Goal: Information Seeking & Learning: Compare options

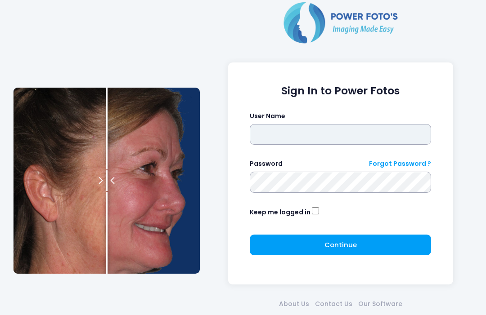
type input "**********"
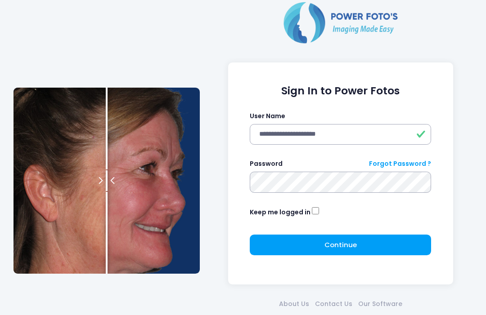
click button "submit" at bounding box center [0, 0] width 0 height 0
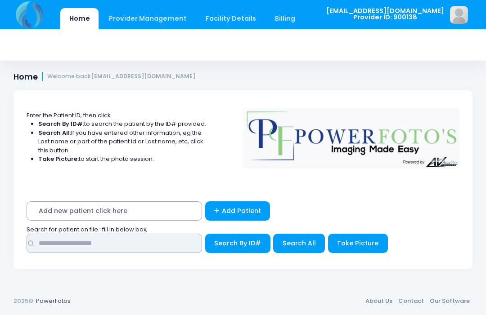
click at [160, 242] on input "text" at bounding box center [115, 243] width 176 height 19
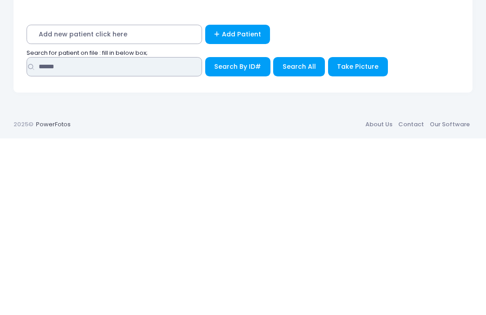
type input "******"
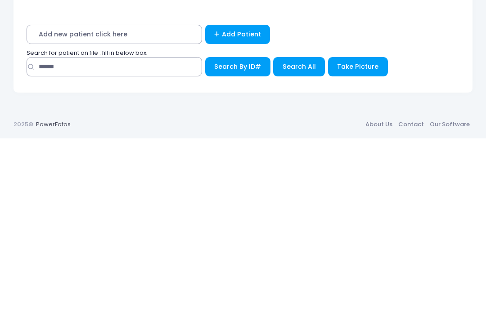
click at [306, 239] on span "Search All" at bounding box center [299, 243] width 33 height 9
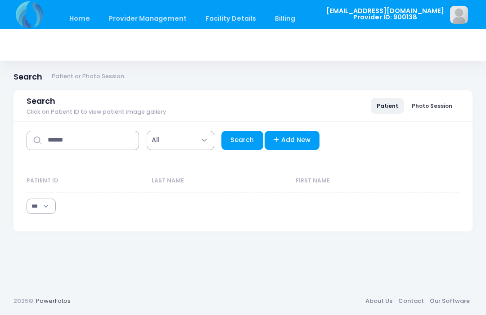
select select "***"
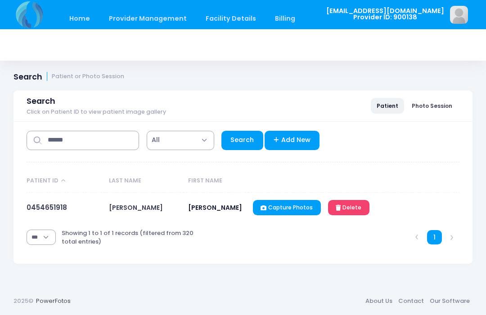
click at [60, 212] on link "0454651918" at bounding box center [47, 207] width 41 height 9
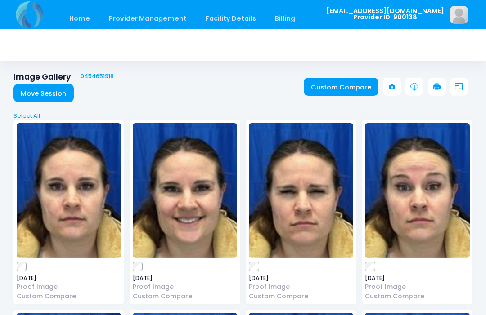
click at [344, 87] on link "Custom Compare" at bounding box center [341, 87] width 75 height 18
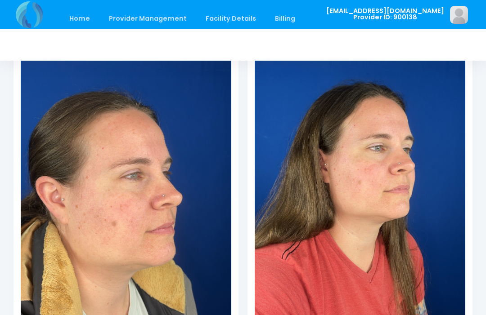
scroll to position [160, 0]
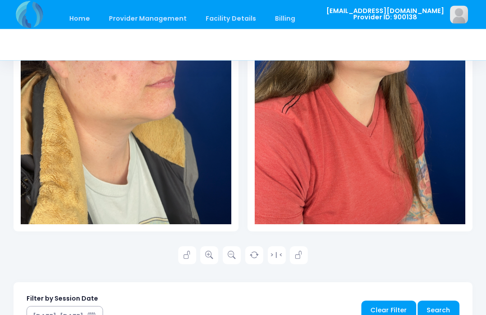
click at [208, 257] on icon at bounding box center [209, 256] width 8 height 8
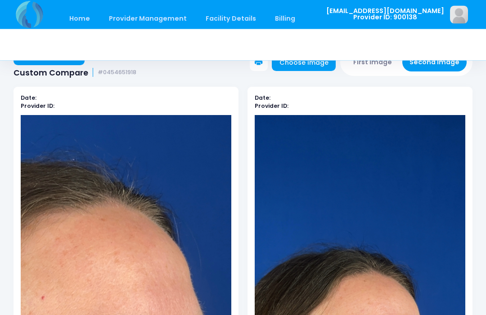
scroll to position [0, 0]
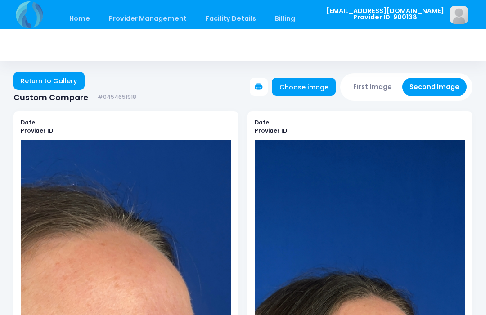
click at [380, 86] on button "First Image" at bounding box center [373, 87] width 54 height 18
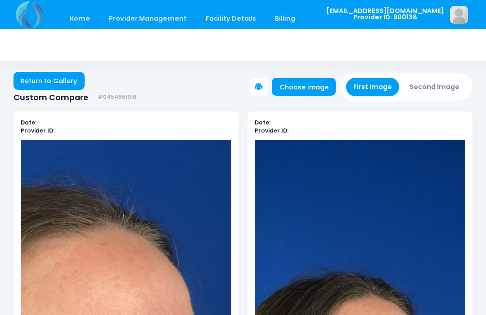
click at [323, 81] on link "Choose image" at bounding box center [304, 87] width 64 height 18
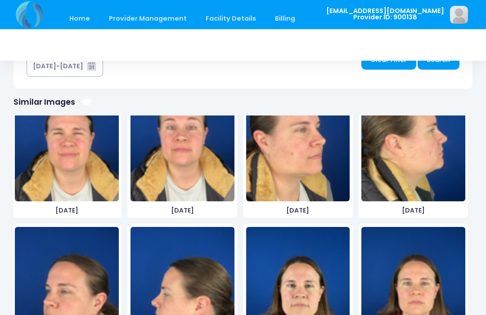
scroll to position [1351, 0]
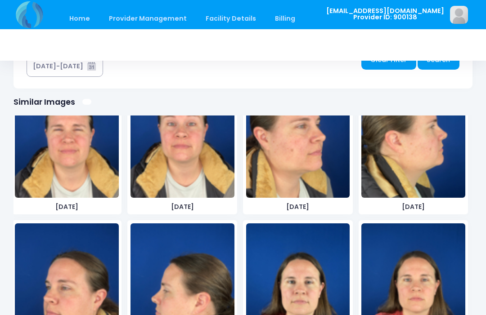
click at [446, 158] on img at bounding box center [413, 130] width 104 height 135
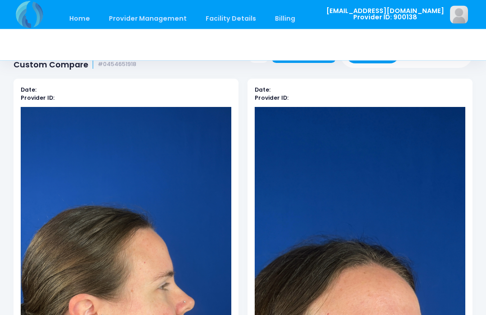
scroll to position [0, 0]
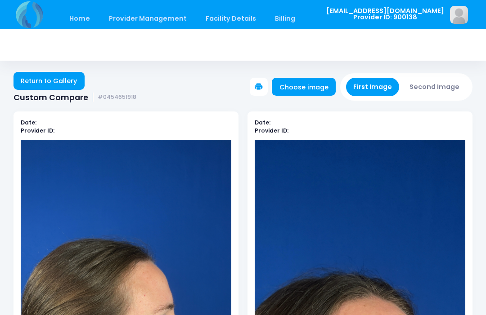
click at [443, 87] on button "Second Image" at bounding box center [434, 87] width 65 height 18
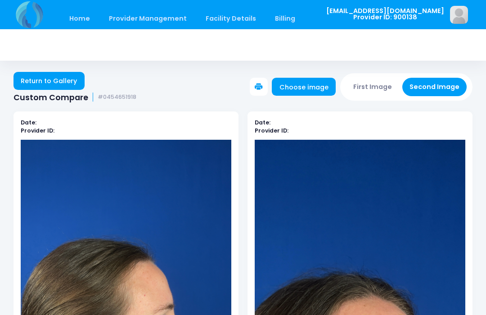
click at [322, 85] on link "Choose image" at bounding box center [304, 87] width 64 height 18
click at [311, 84] on link "Choose image" at bounding box center [304, 87] width 64 height 18
click at [364, 89] on button "First Image" at bounding box center [373, 87] width 54 height 18
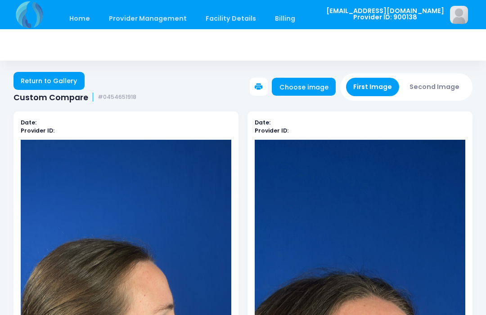
click at [312, 85] on link "Choose image" at bounding box center [304, 87] width 64 height 18
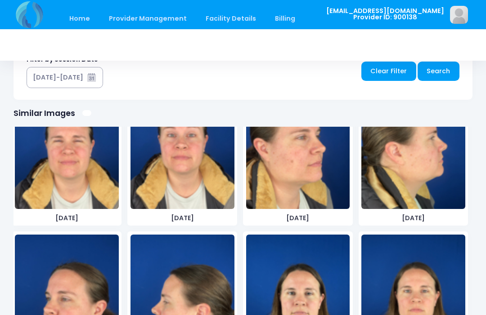
scroll to position [540, 0]
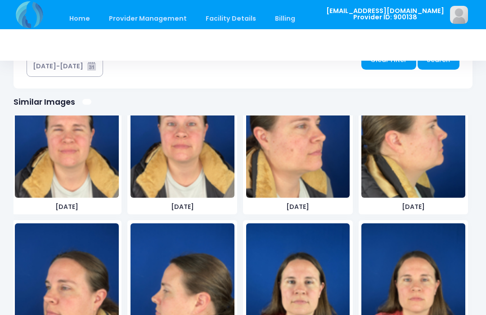
click at [418, 164] on img at bounding box center [413, 130] width 104 height 135
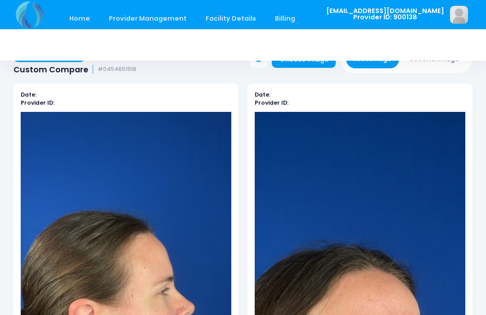
scroll to position [29, 0]
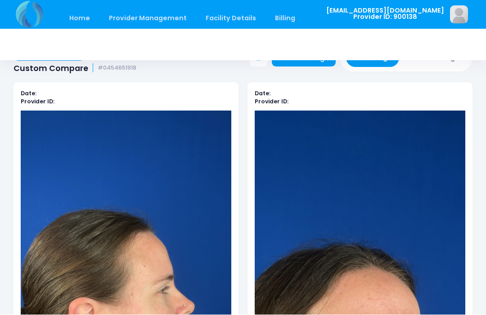
click at [443, 63] on button "Second Image" at bounding box center [434, 58] width 65 height 18
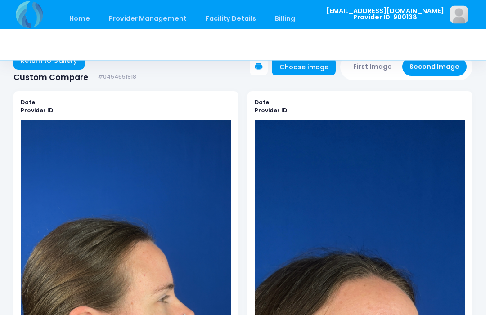
scroll to position [0, 0]
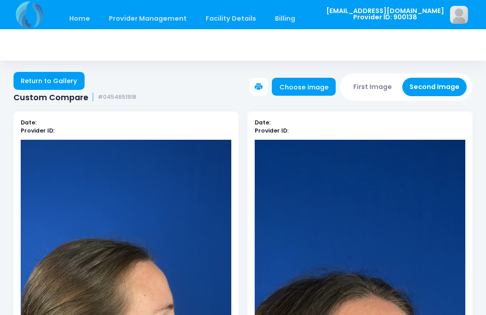
click at [307, 79] on link "Choose image" at bounding box center [304, 87] width 64 height 18
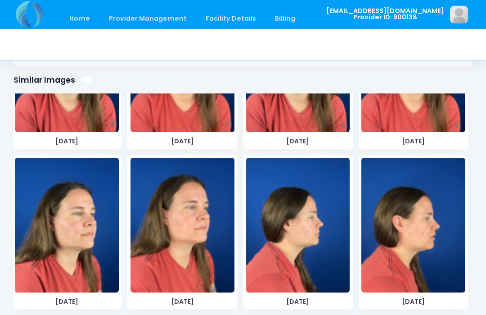
scroll to position [1717, 0]
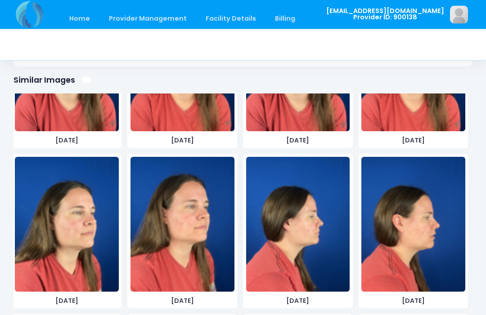
click at [413, 229] on img at bounding box center [413, 225] width 104 height 135
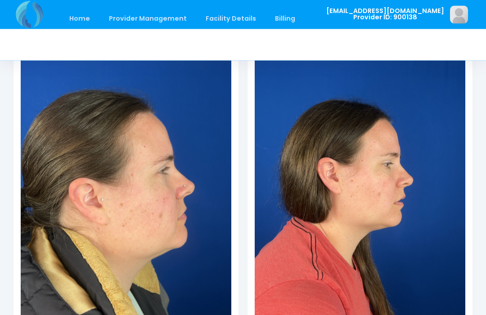
scroll to position [149, 0]
